Goal: Task Accomplishment & Management: Manage account settings

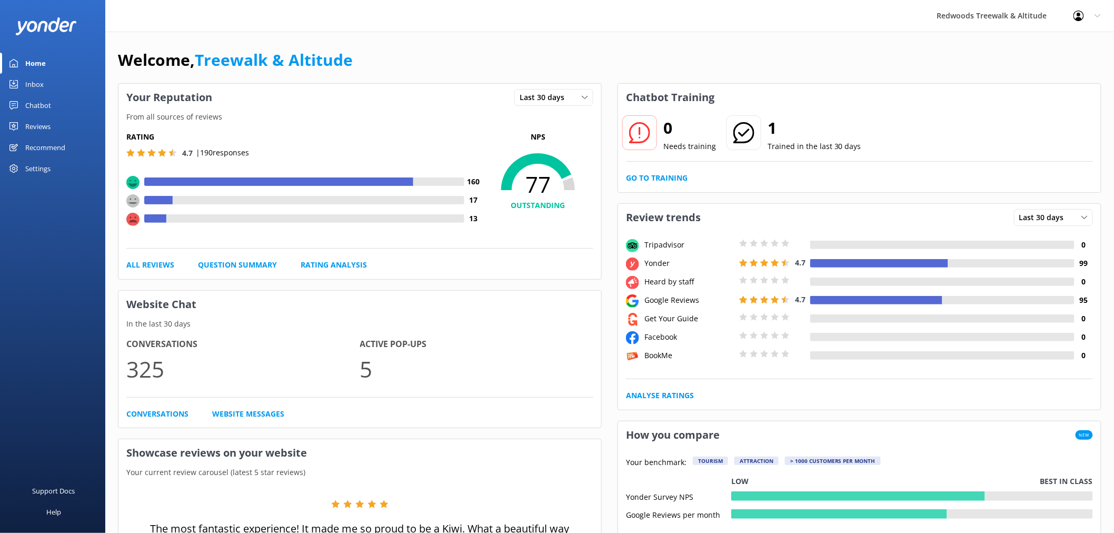
click at [24, 128] on link "Reviews" at bounding box center [52, 126] width 105 height 21
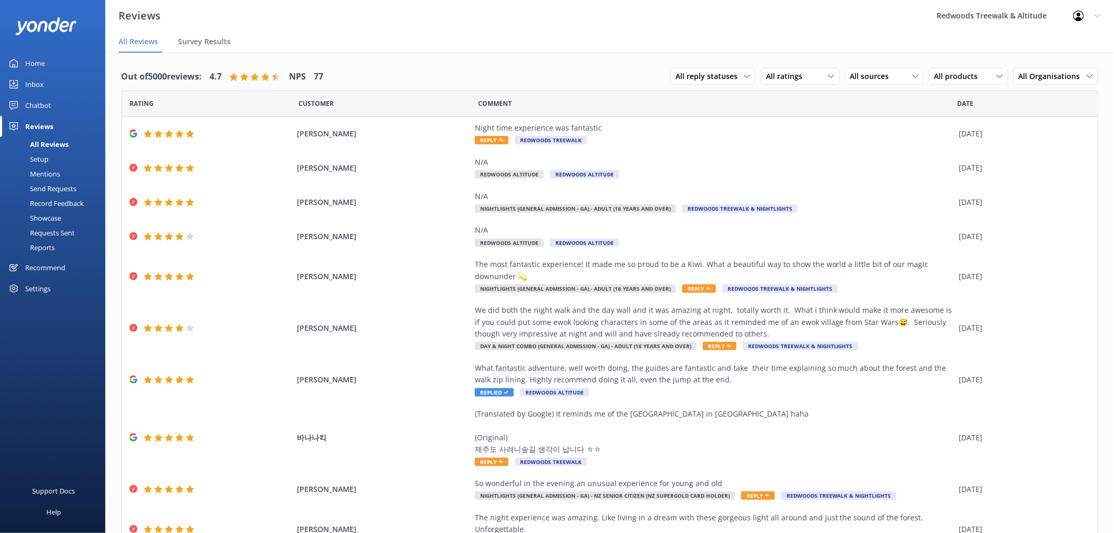
click at [71, 83] on link "Inbox" at bounding box center [52, 84] width 105 height 21
